Goal: Transaction & Acquisition: Download file/media

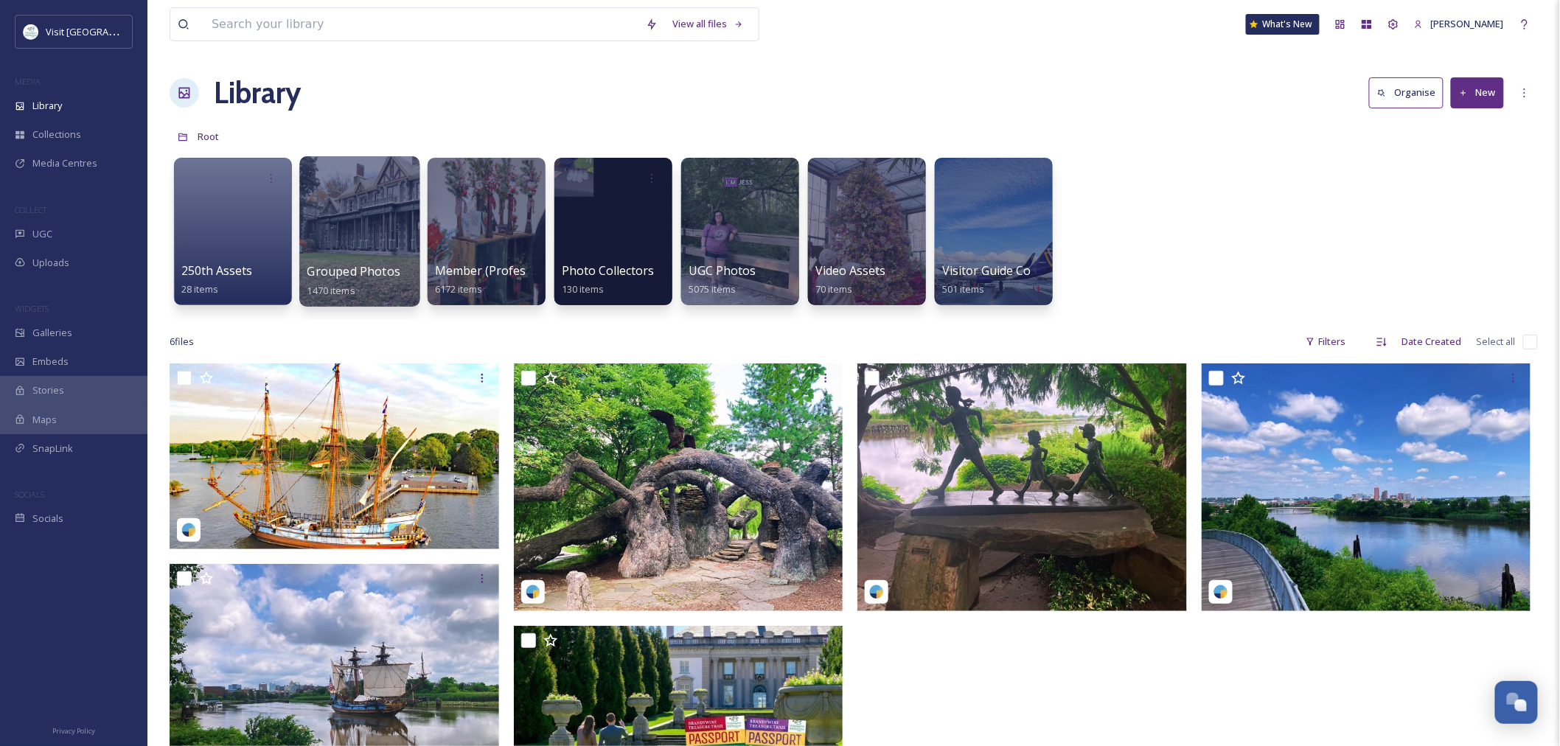
scroll to position [1047, 0]
click at [482, 234] on div at bounding box center [486, 231] width 120 height 150
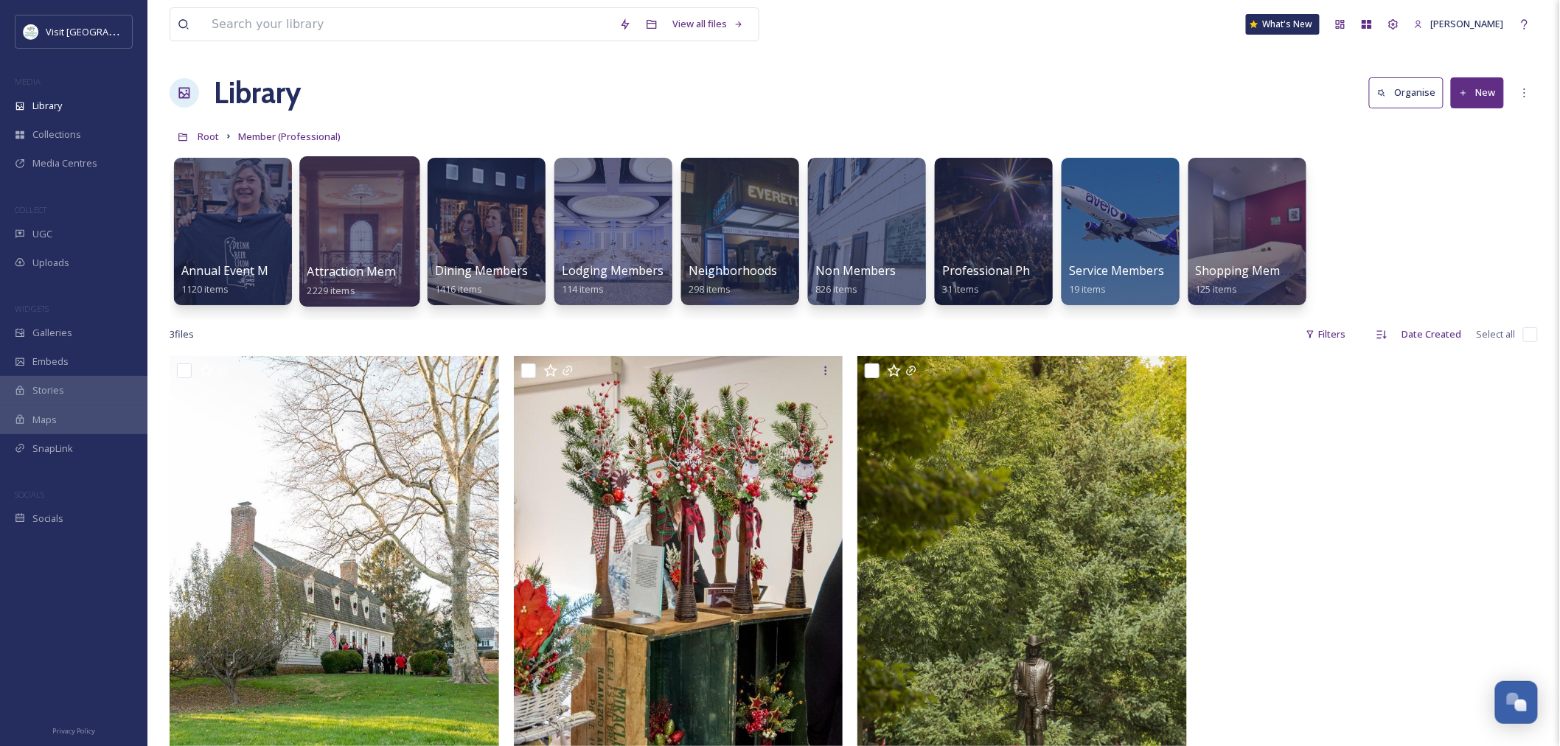
click at [326, 238] on div at bounding box center [359, 231] width 120 height 150
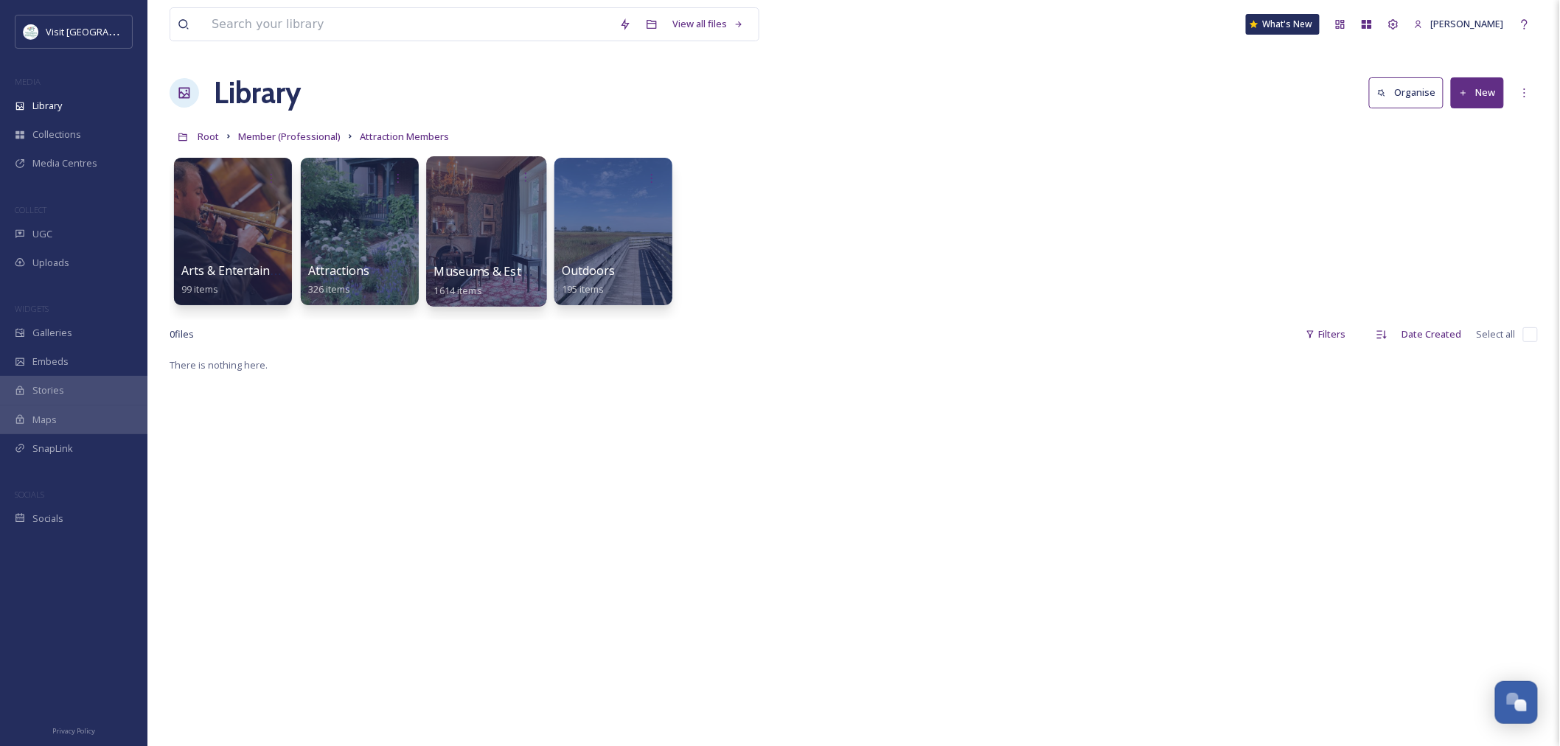
click at [461, 245] on div at bounding box center [486, 231] width 120 height 150
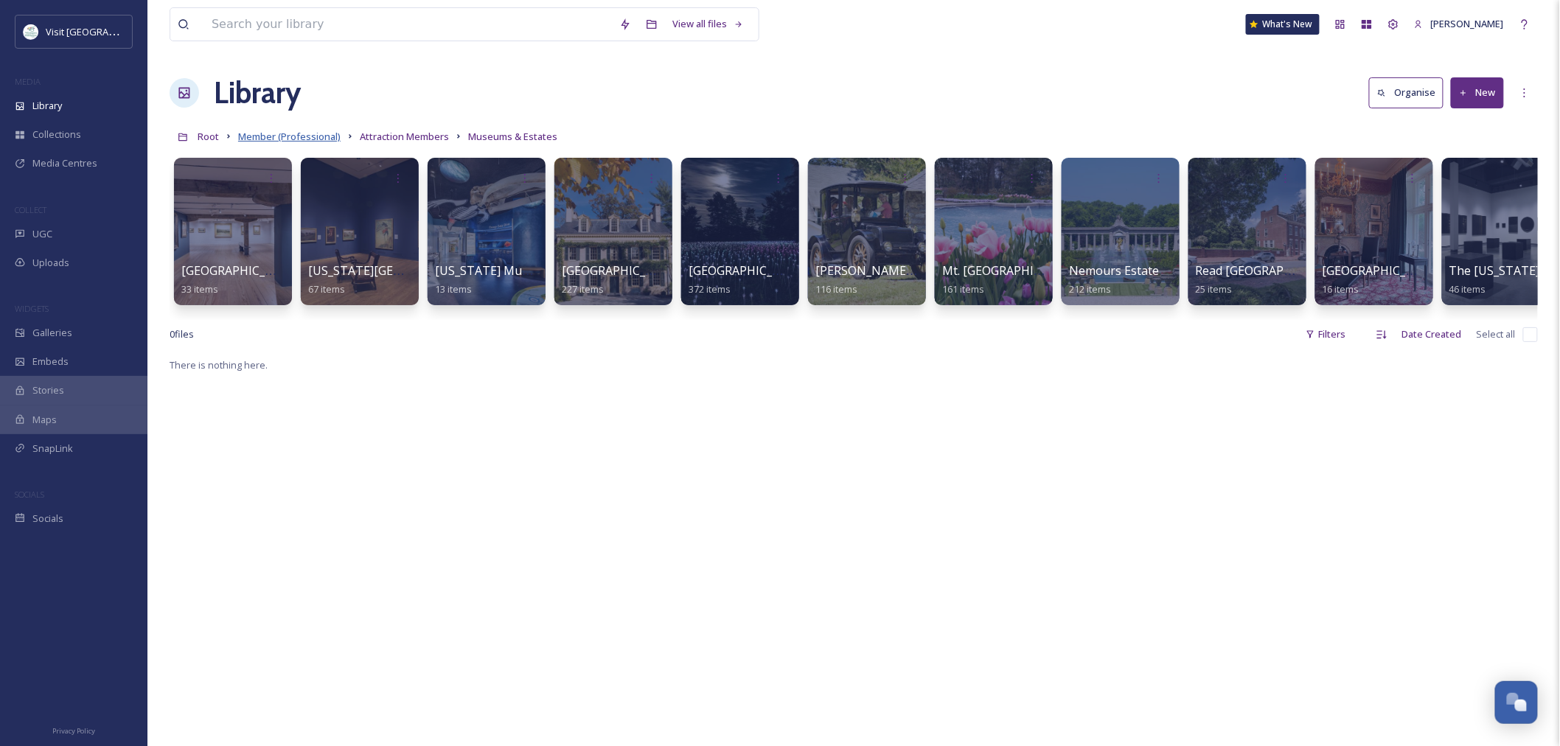
click at [329, 134] on span "Member (Professional)" at bounding box center [289, 136] width 102 height 13
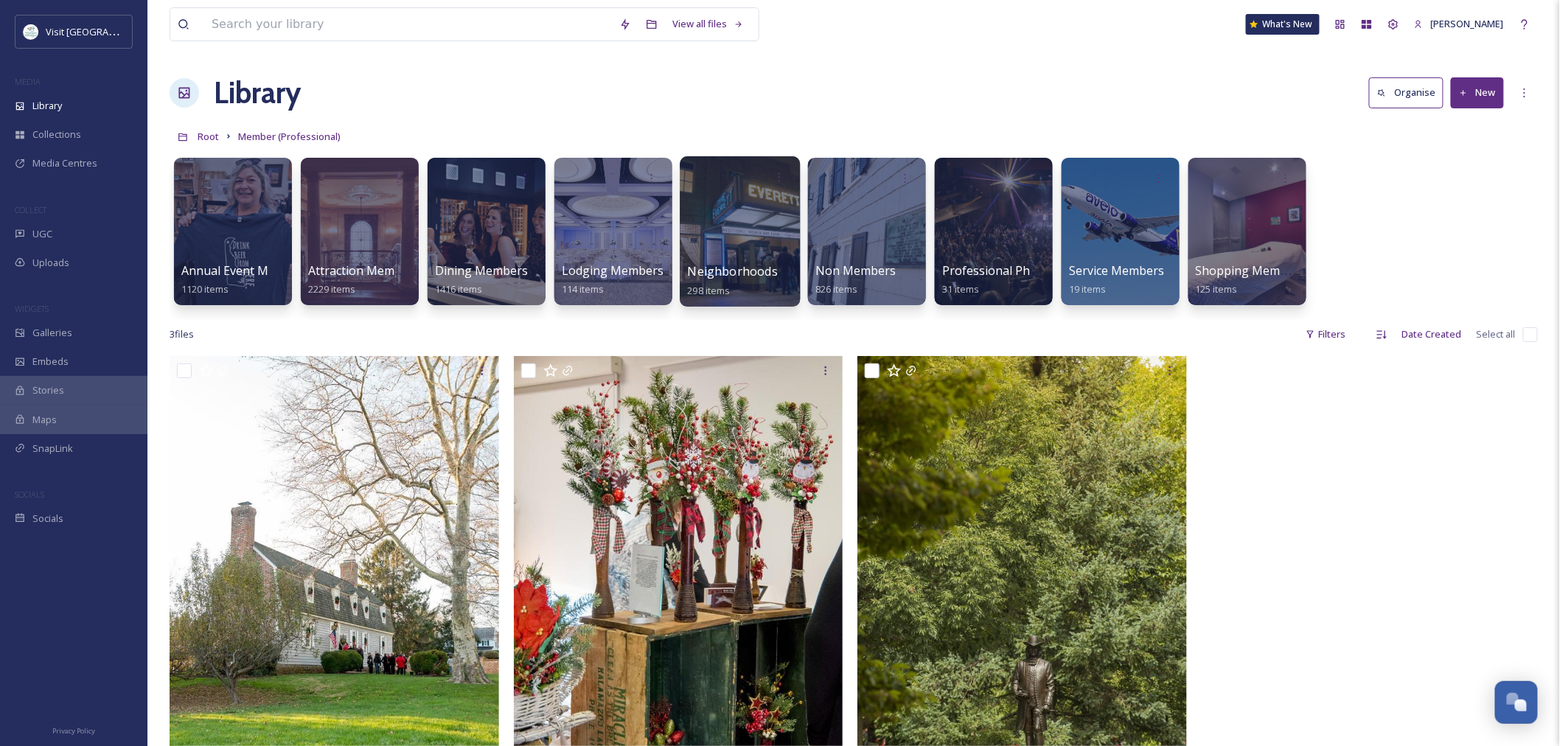
click at [740, 221] on div at bounding box center [740, 231] width 120 height 150
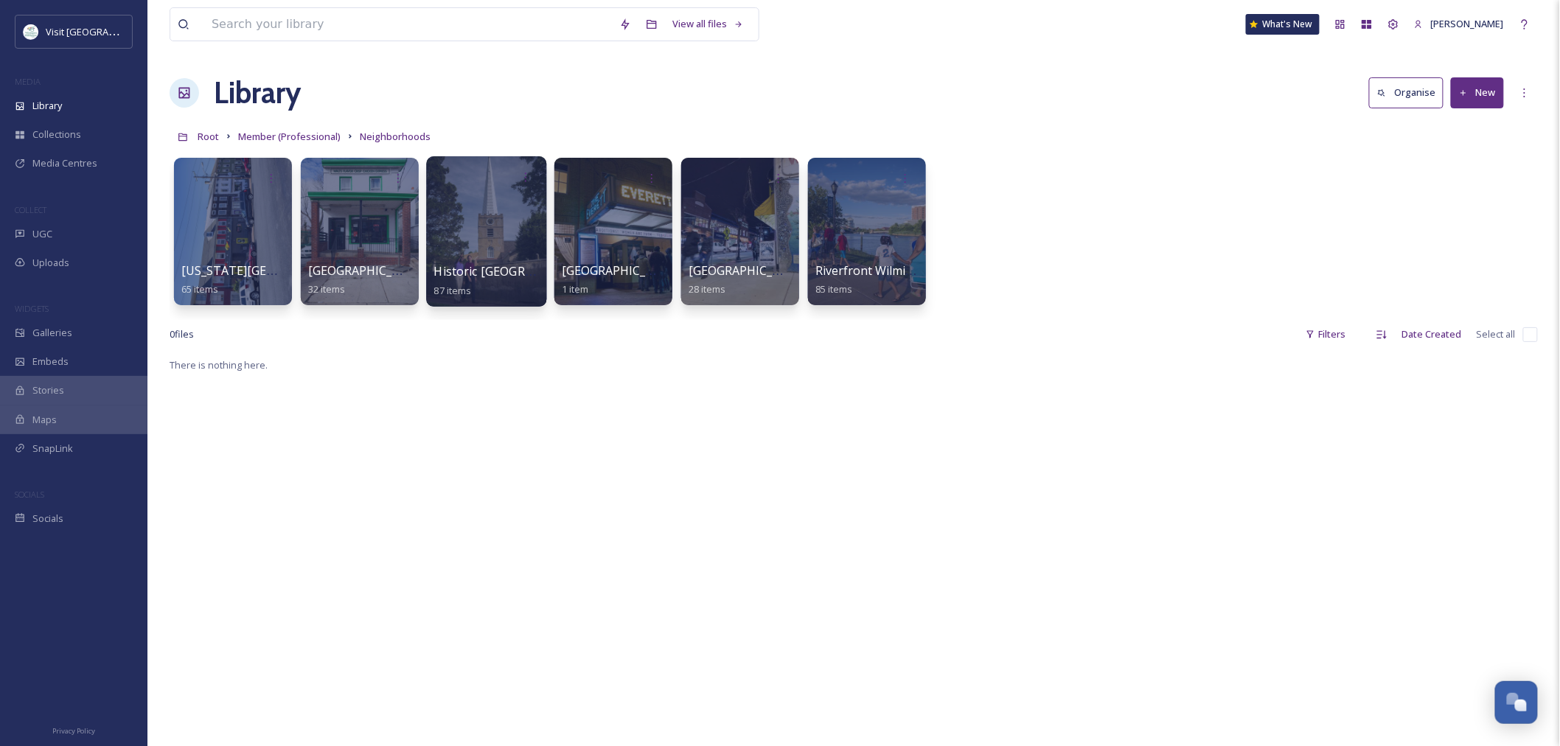
click at [491, 237] on div at bounding box center [486, 231] width 120 height 150
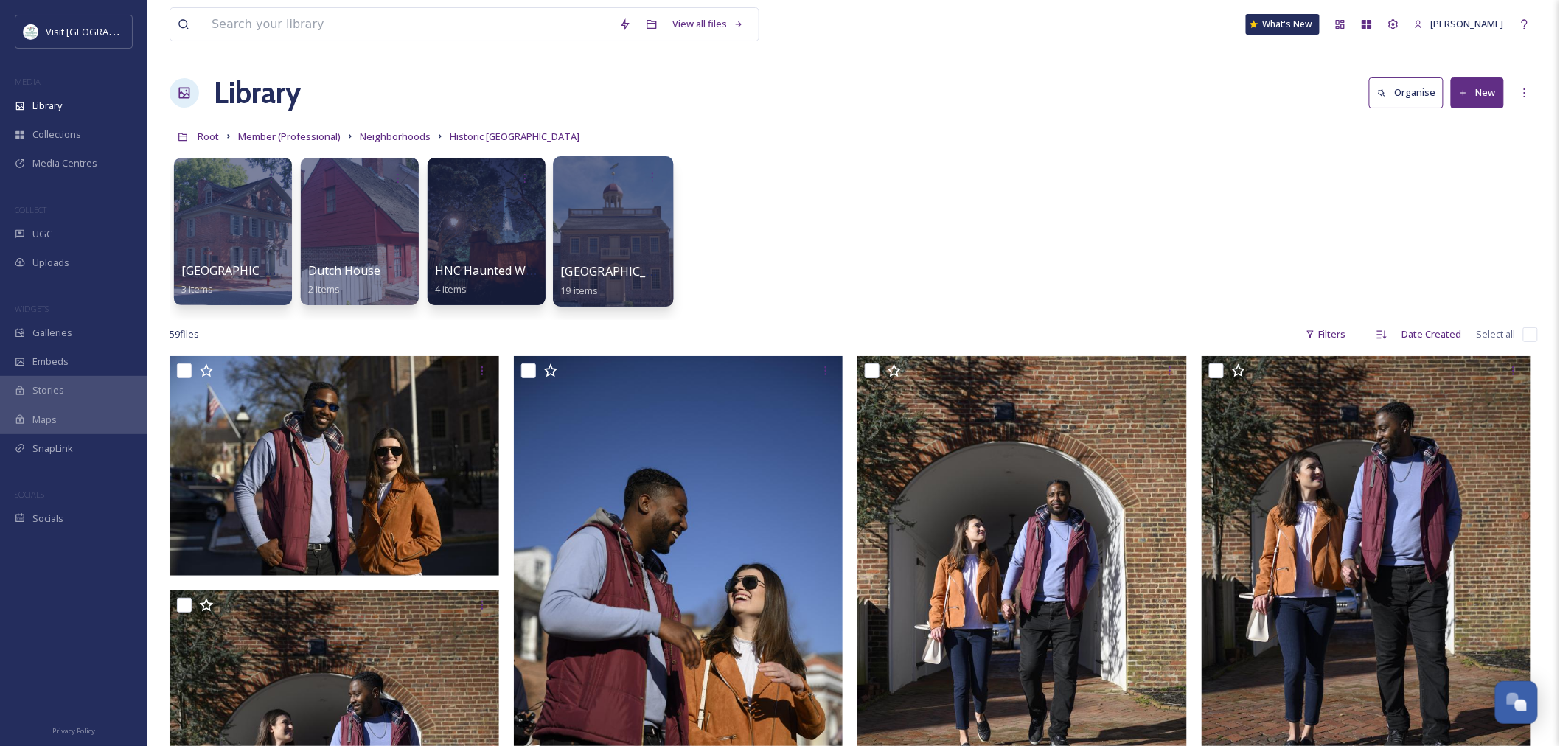
click at [605, 224] on div at bounding box center [613, 231] width 120 height 150
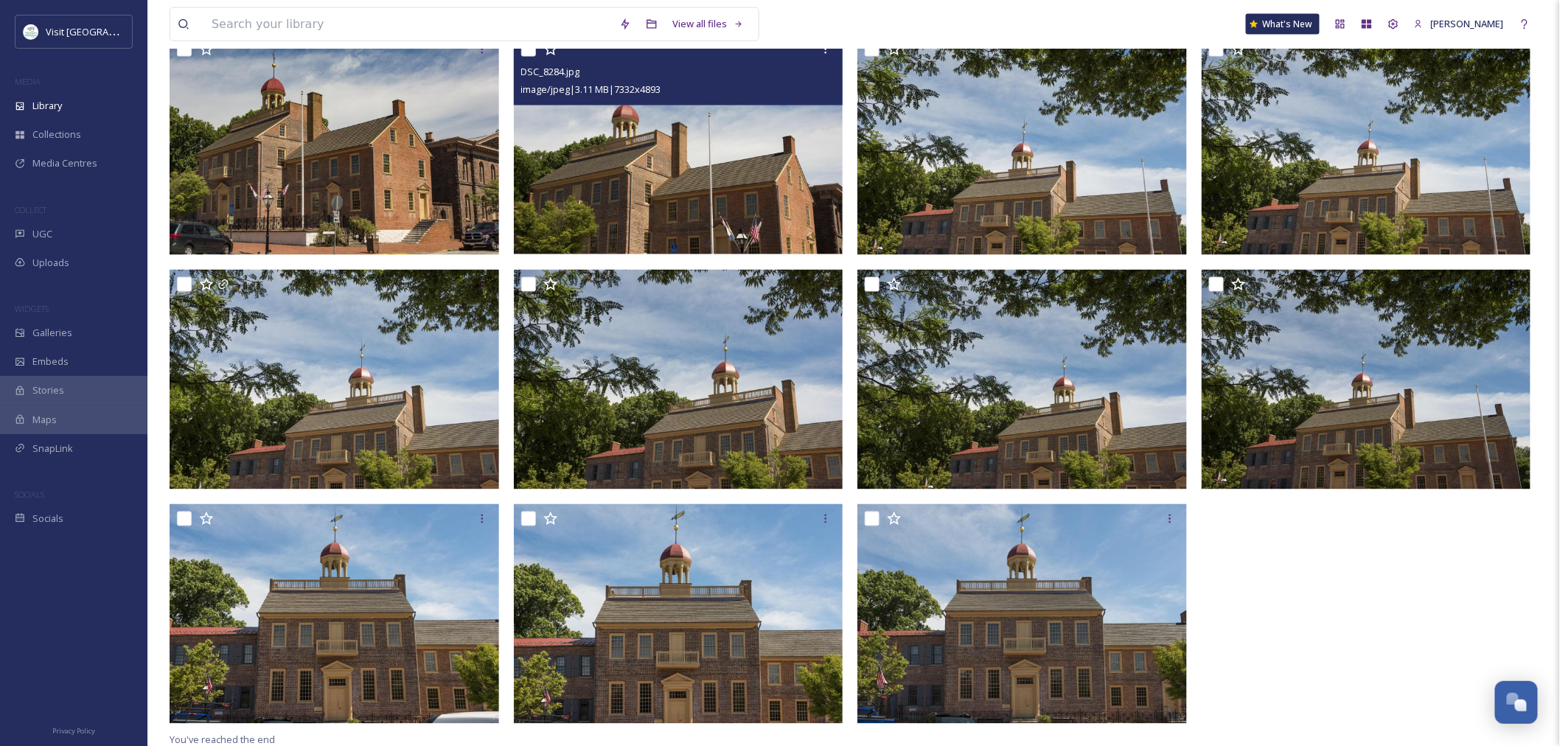
scroll to position [912, 0]
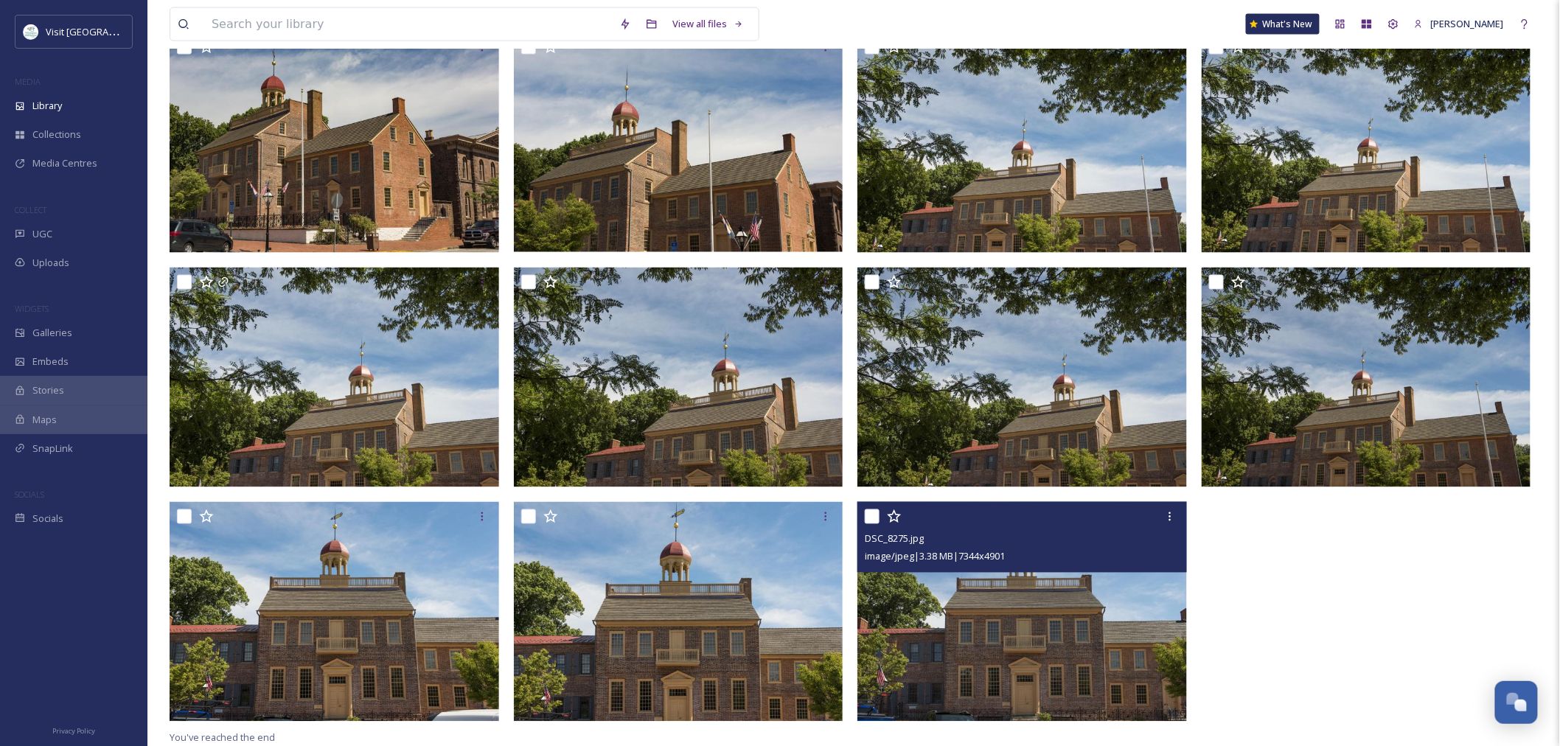
click at [873, 514] on input "checkbox" at bounding box center [872, 516] width 15 height 15
checkbox input "true"
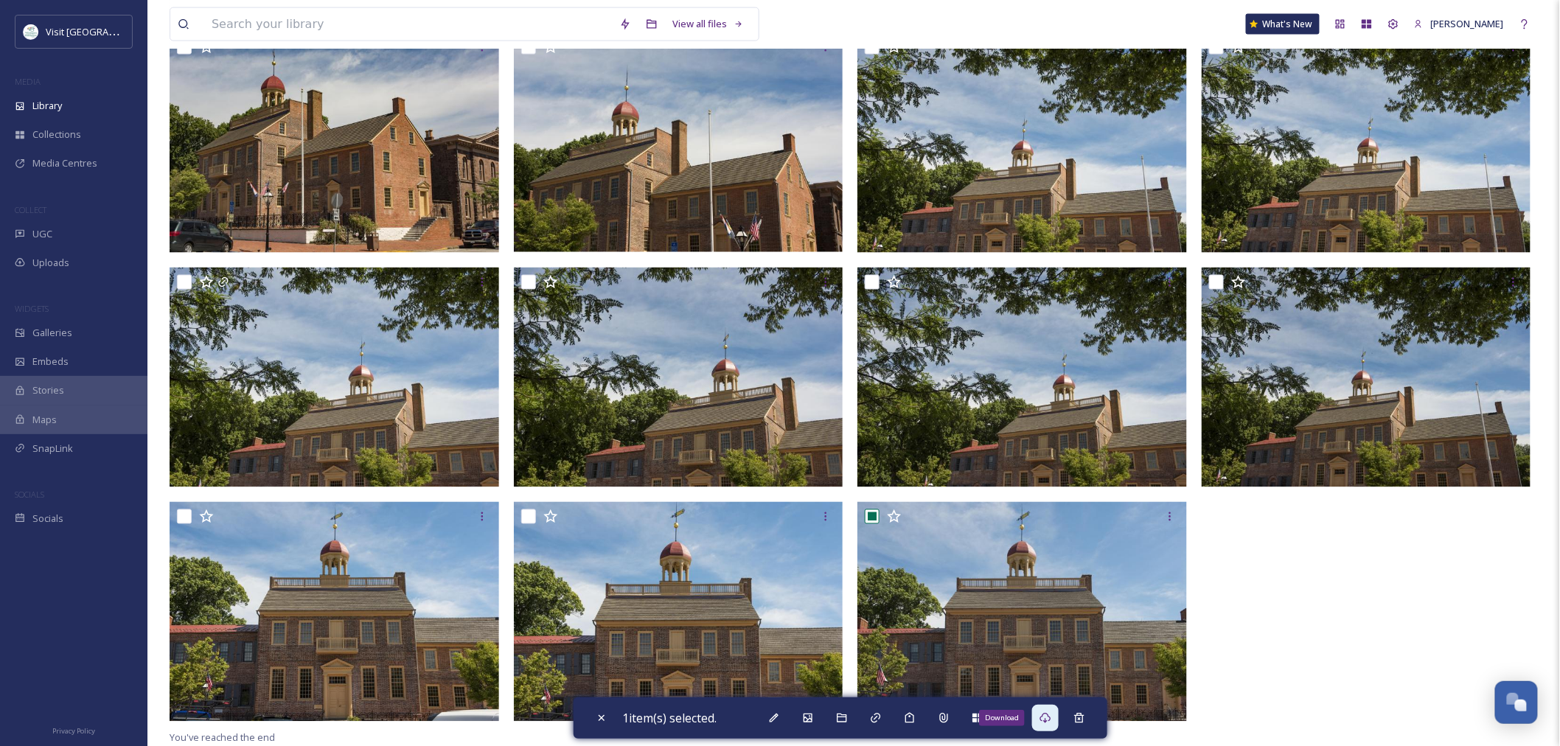
click at [1058, 722] on div "Download" at bounding box center [1045, 718] width 27 height 27
